Goal: Transaction & Acquisition: Purchase product/service

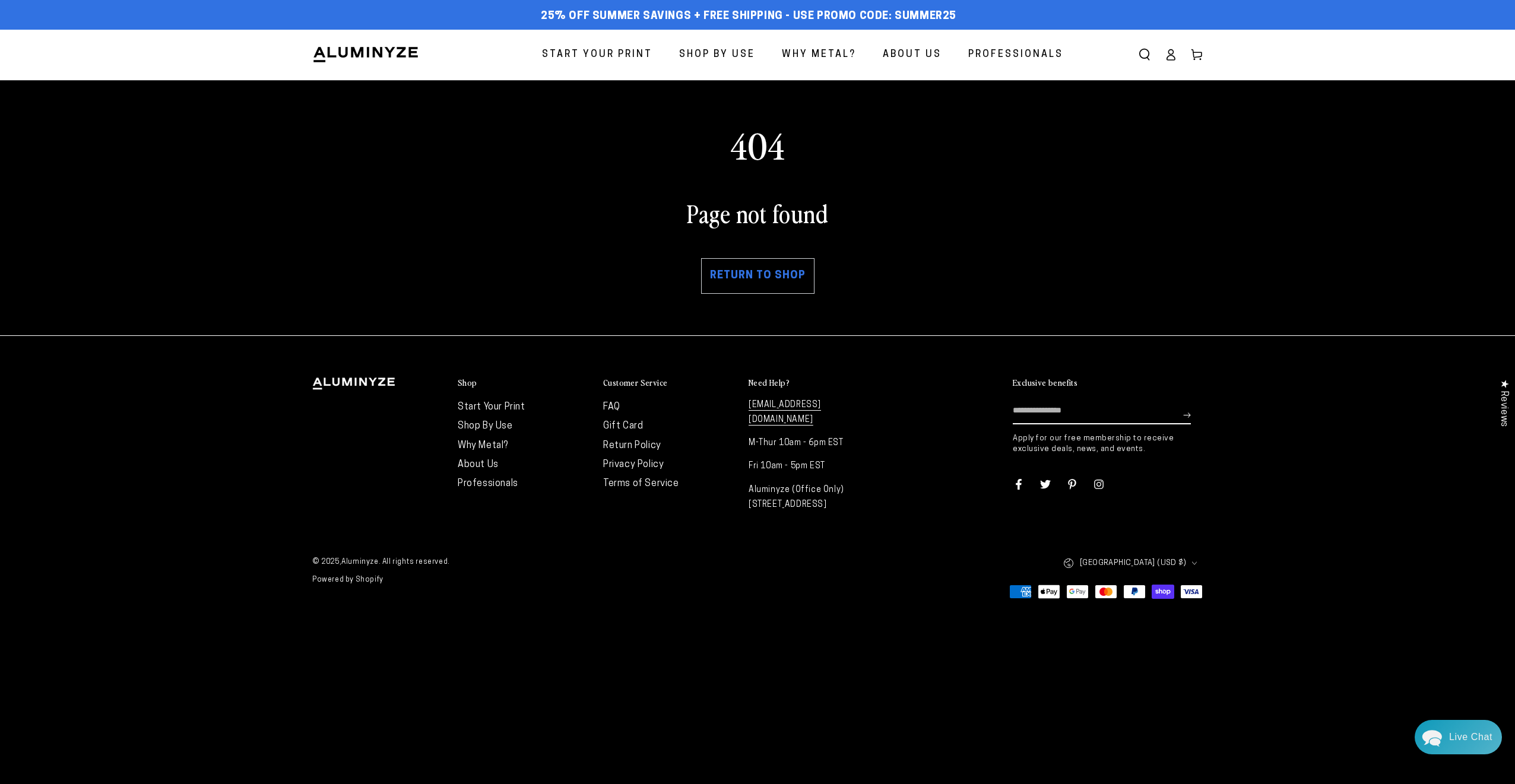
click at [1172, 54] on ellipse at bounding box center [1171, 52] width 5 height 5
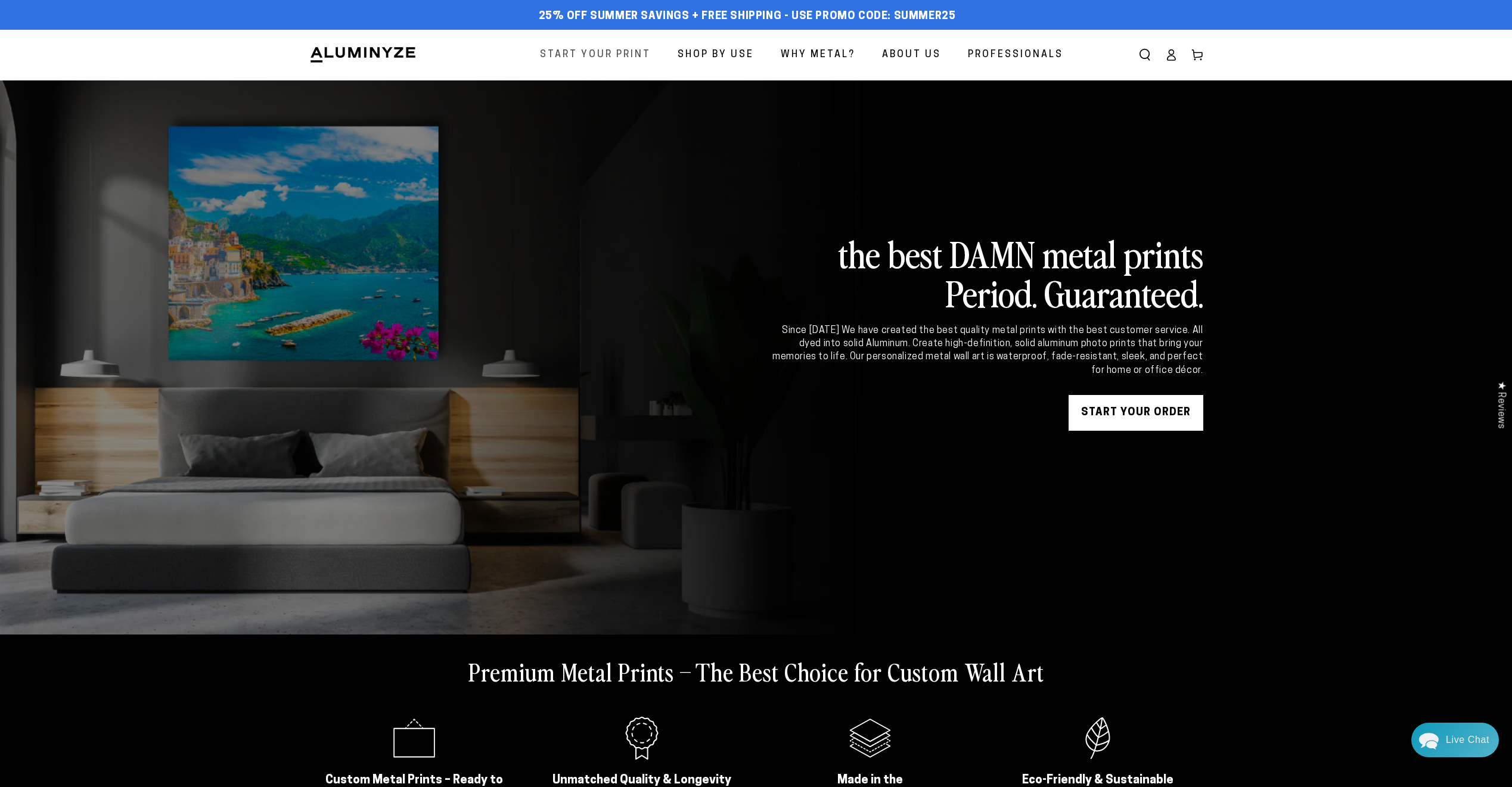
click at [645, 54] on span "Start Your Print" at bounding box center [596, 55] width 111 height 17
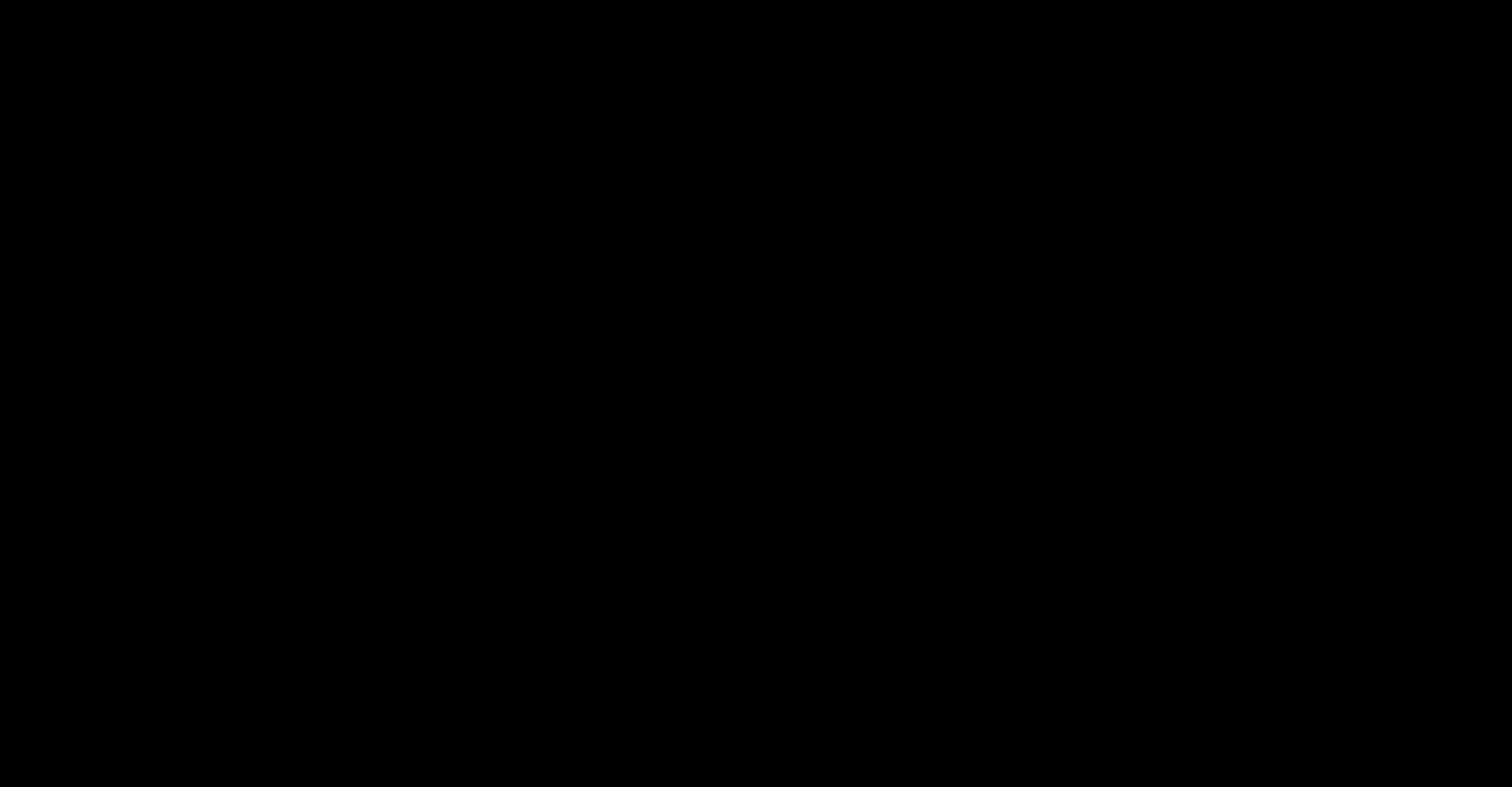
select select "**********"
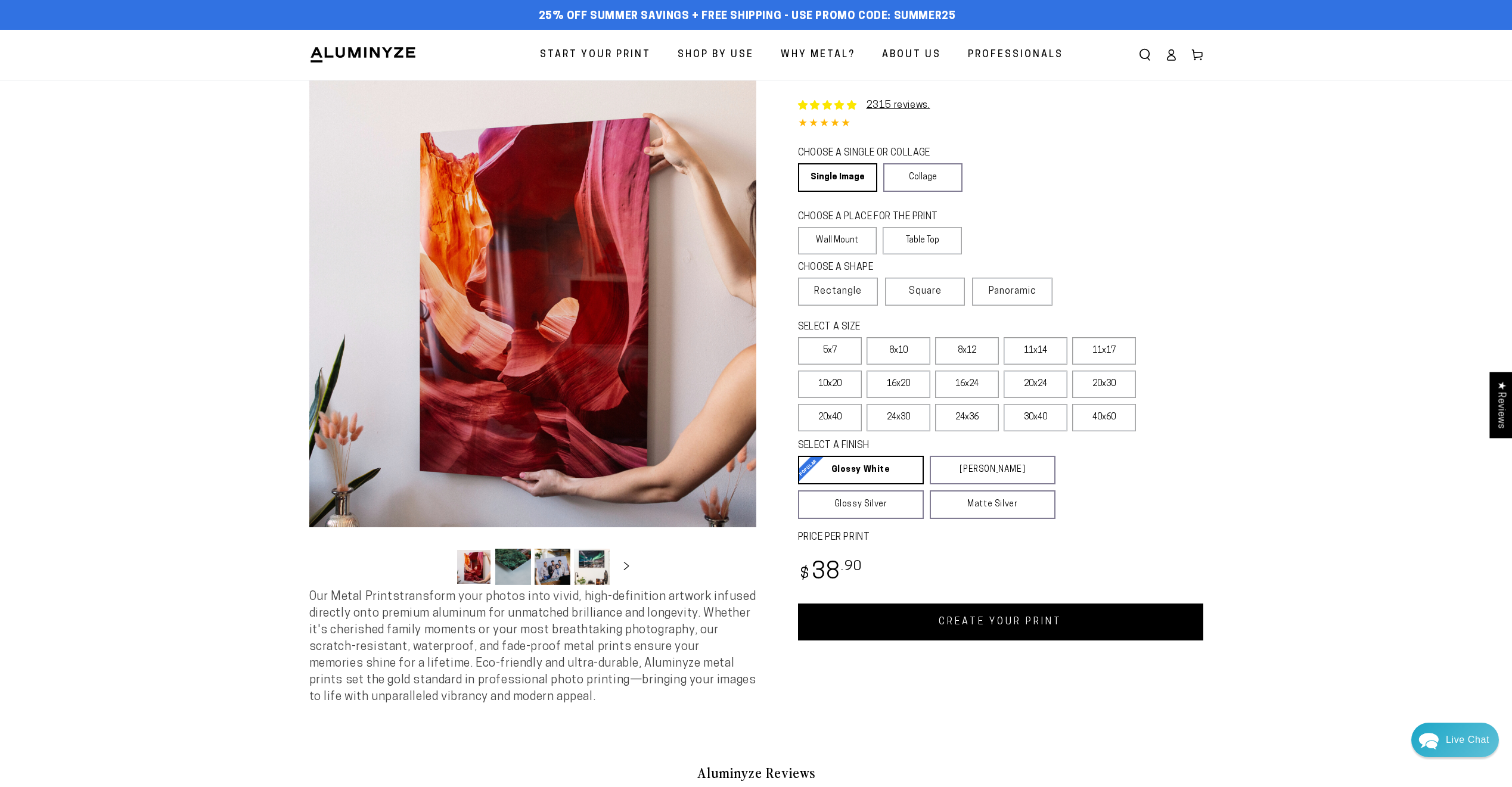
click at [951, 619] on link "CREATE YOUR PRINT" at bounding box center [1000, 622] width 406 height 37
